Goal: Information Seeking & Learning: Find contact information

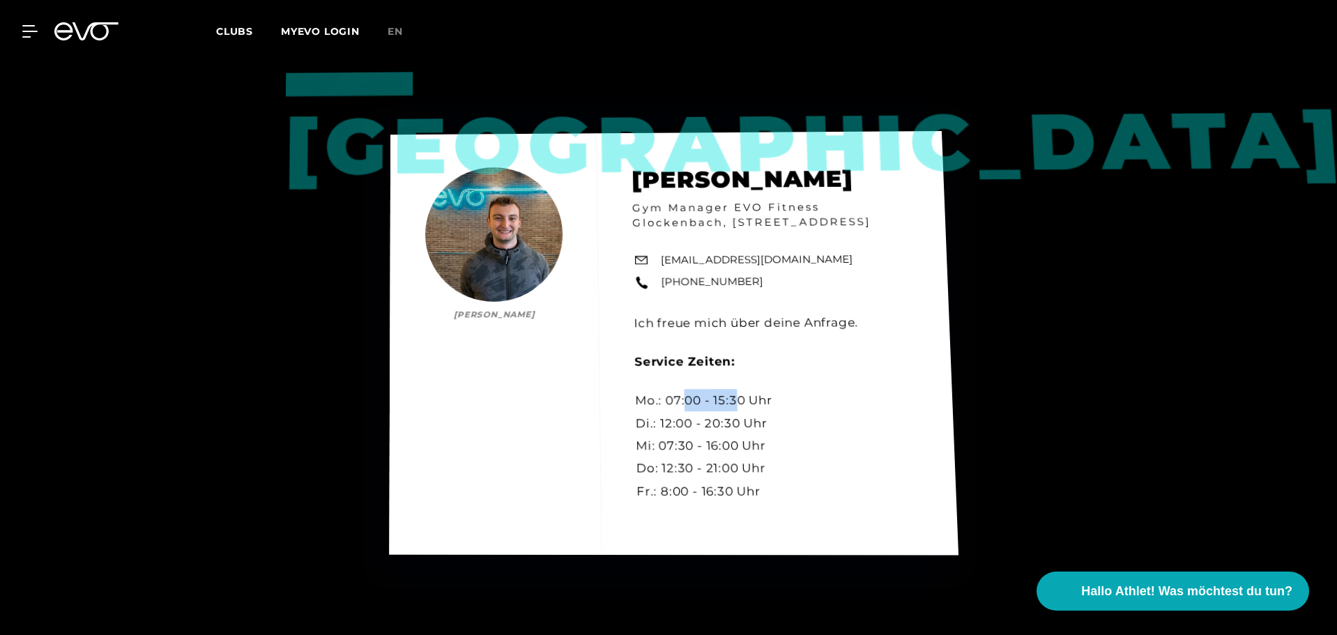
drag, startPoint x: 686, startPoint y: 412, endPoint x: 733, endPoint y: 414, distance: 47.4
click at [347, 144] on div "München [PERSON_NAME] [PERSON_NAME] Gym Manager EVO Fitness Glockenbach, [STREE…" at bounding box center [674, 343] width 570 height 424
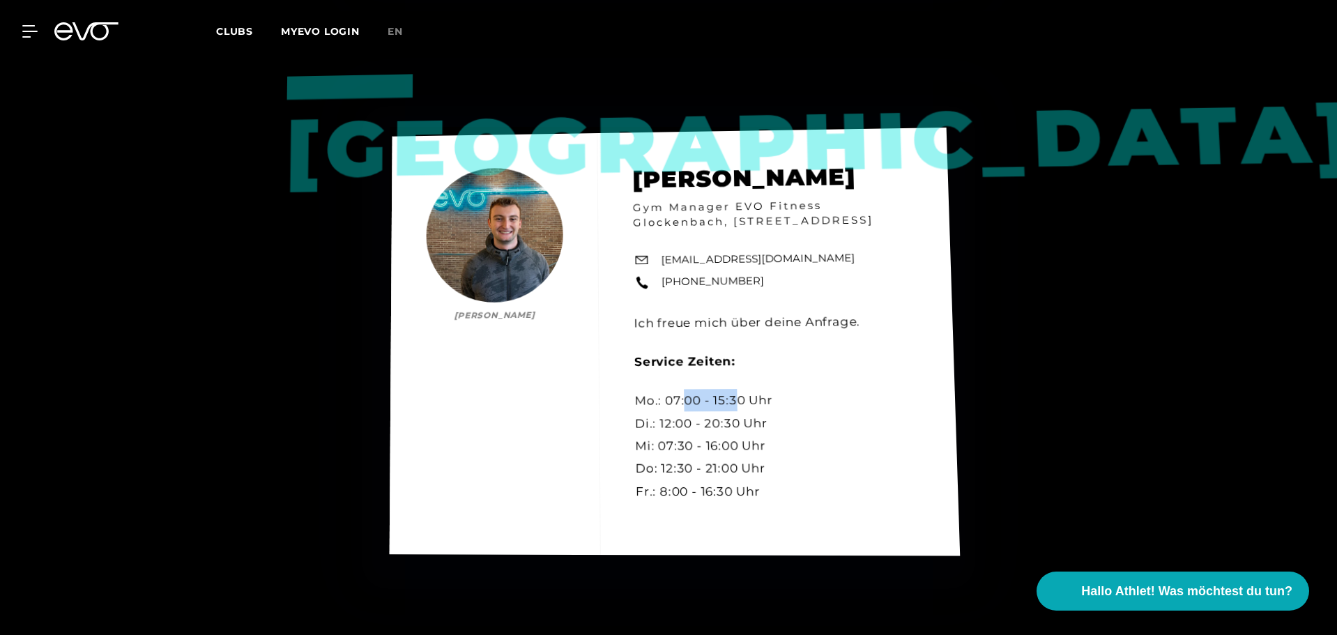
click at [347, 144] on div "München [PERSON_NAME] [PERSON_NAME] Gym Manager EVO Fitness Glockenbach, [STREE…" at bounding box center [675, 342] width 571 height 428
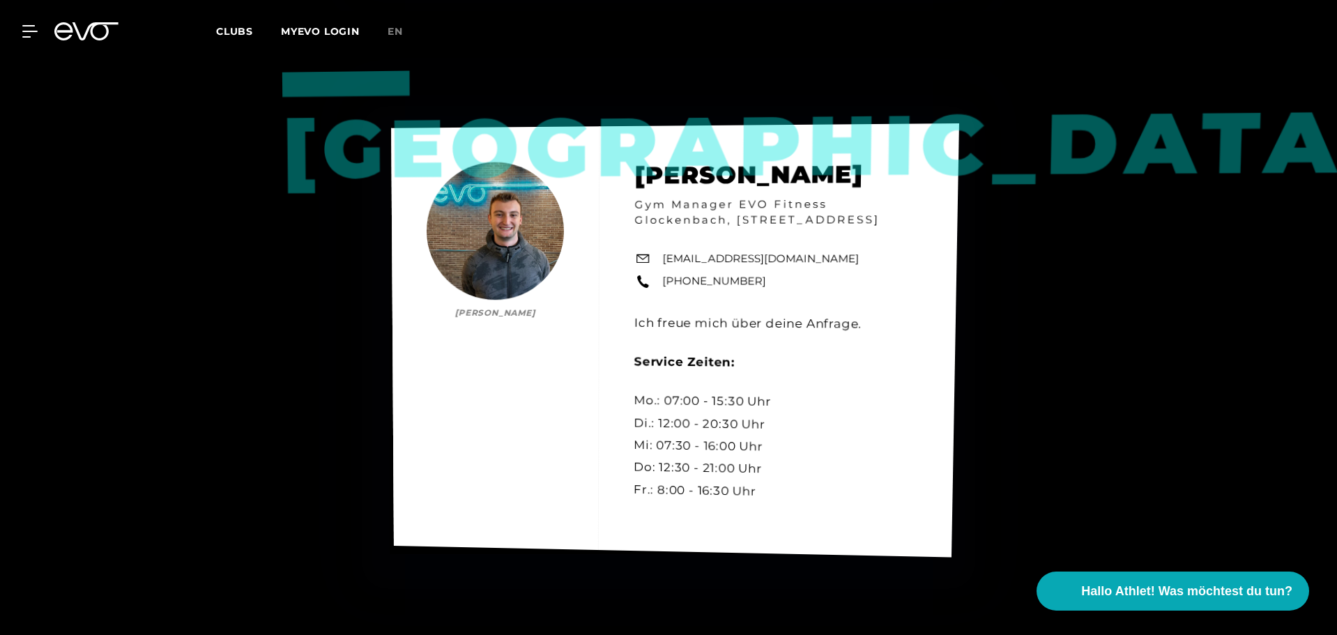
drag, startPoint x: 669, startPoint y: 292, endPoint x: 746, endPoint y: 293, distance: 77.4
click at [347, 144] on div "München [PERSON_NAME] [PERSON_NAME] Gym Manager EVO Fitness Glockenbach, [STREE…" at bounding box center [675, 340] width 568 height 434
drag, startPoint x: 686, startPoint y: 291, endPoint x: 745, endPoint y: 292, distance: 59.3
click at [347, 144] on div "München [PERSON_NAME] [PERSON_NAME] Gym Manager EVO Fitness Glockenbach, [STREE…" at bounding box center [675, 340] width 568 height 434
copy link "[PHONE_NUMBER]"
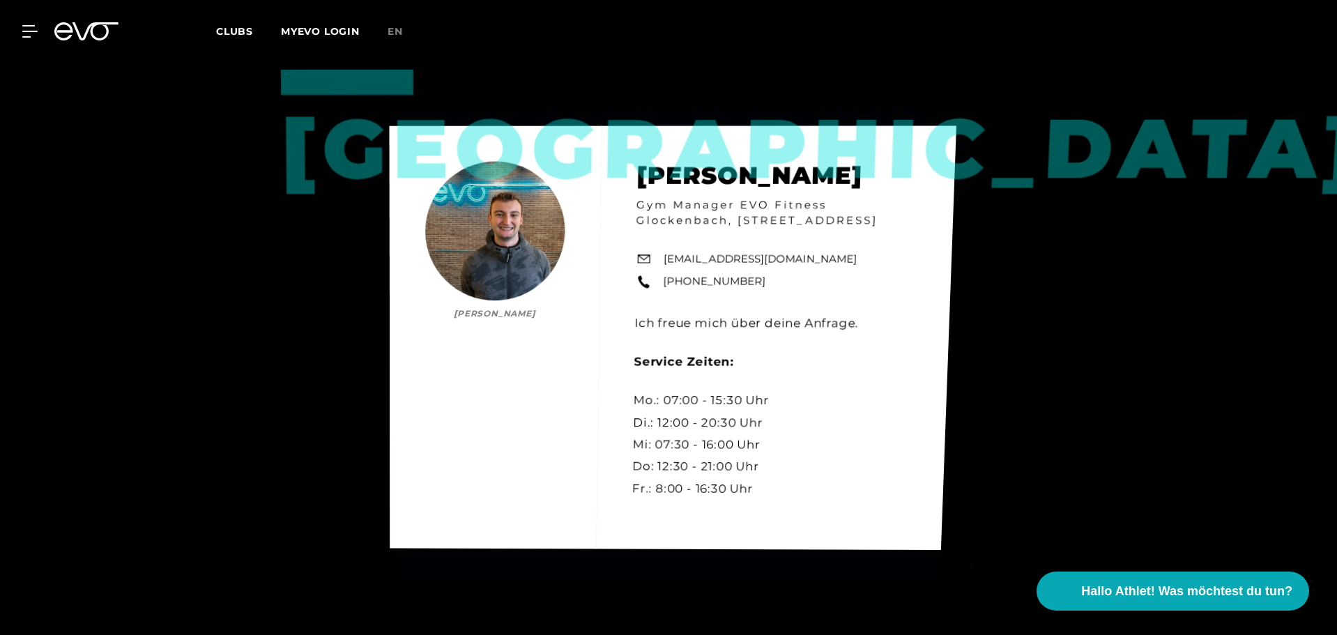
drag, startPoint x: 673, startPoint y: 301, endPoint x: 678, endPoint y: 287, distance: 14.6
click at [347, 144] on div "München [PERSON_NAME] [PERSON_NAME] Gym Manager EVO Fitness Glockenbach, [STREE…" at bounding box center [673, 337] width 567 height 424
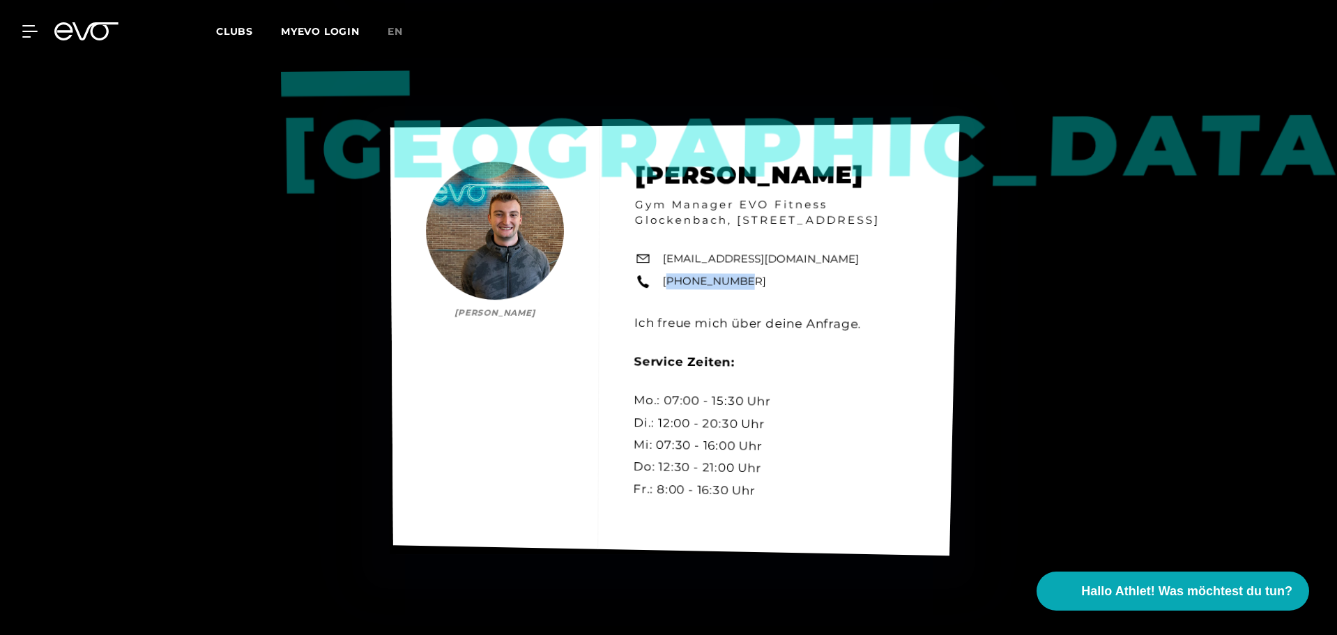
drag, startPoint x: 666, startPoint y: 289, endPoint x: 728, endPoint y: 286, distance: 62.1
click at [347, 144] on div "München [PERSON_NAME] [PERSON_NAME] Gym Manager EVO Fitness Glockenbach, [STREE…" at bounding box center [675, 339] width 570 height 431
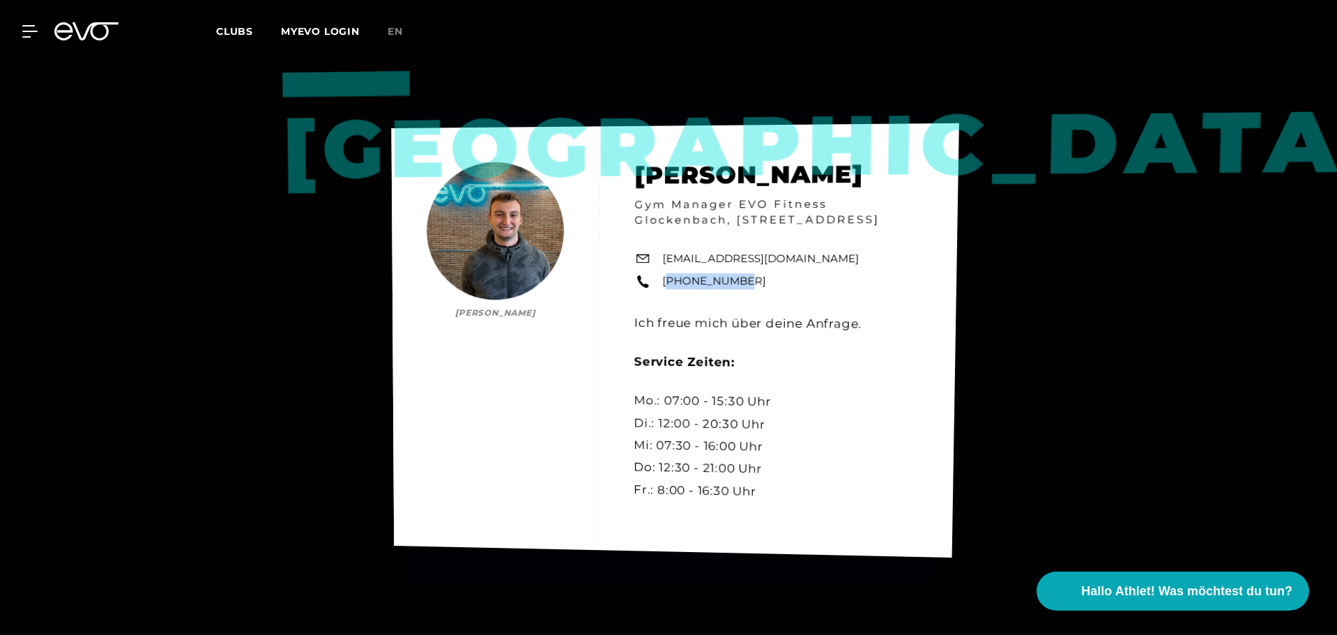
drag, startPoint x: 660, startPoint y: 288, endPoint x: 753, endPoint y: 293, distance: 92.8
click at [347, 144] on div "München [PERSON_NAME] [PERSON_NAME] Gym Manager EVO Fitness Glockenbach, [STREE…" at bounding box center [675, 340] width 567 height 434
copy link "[PHONE_NUMBER]"
